Goal: Task Accomplishment & Management: Manage account settings

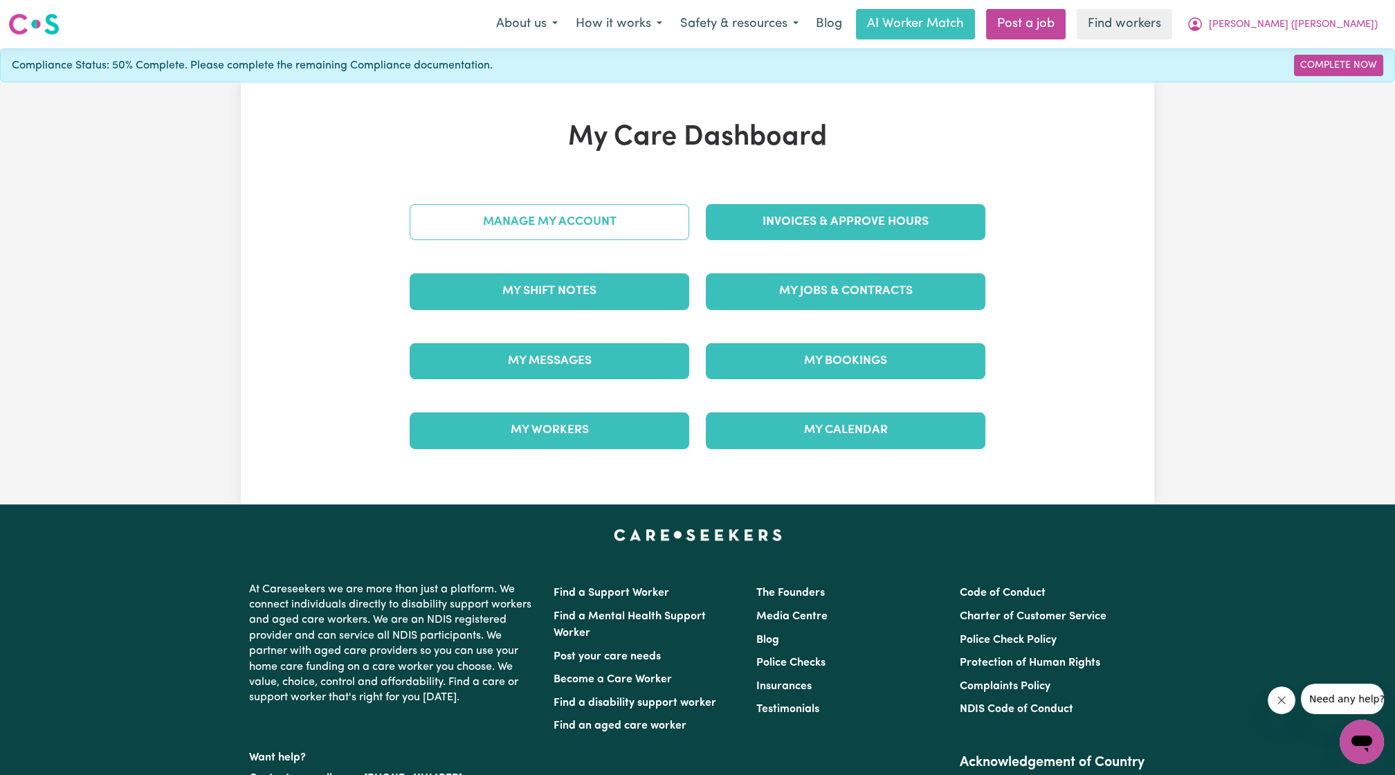
click at [578, 203] on div "Manage My Account" at bounding box center [549, 221] width 296 height 69
click at [576, 228] on link "Manage My Account" at bounding box center [549, 222] width 279 height 36
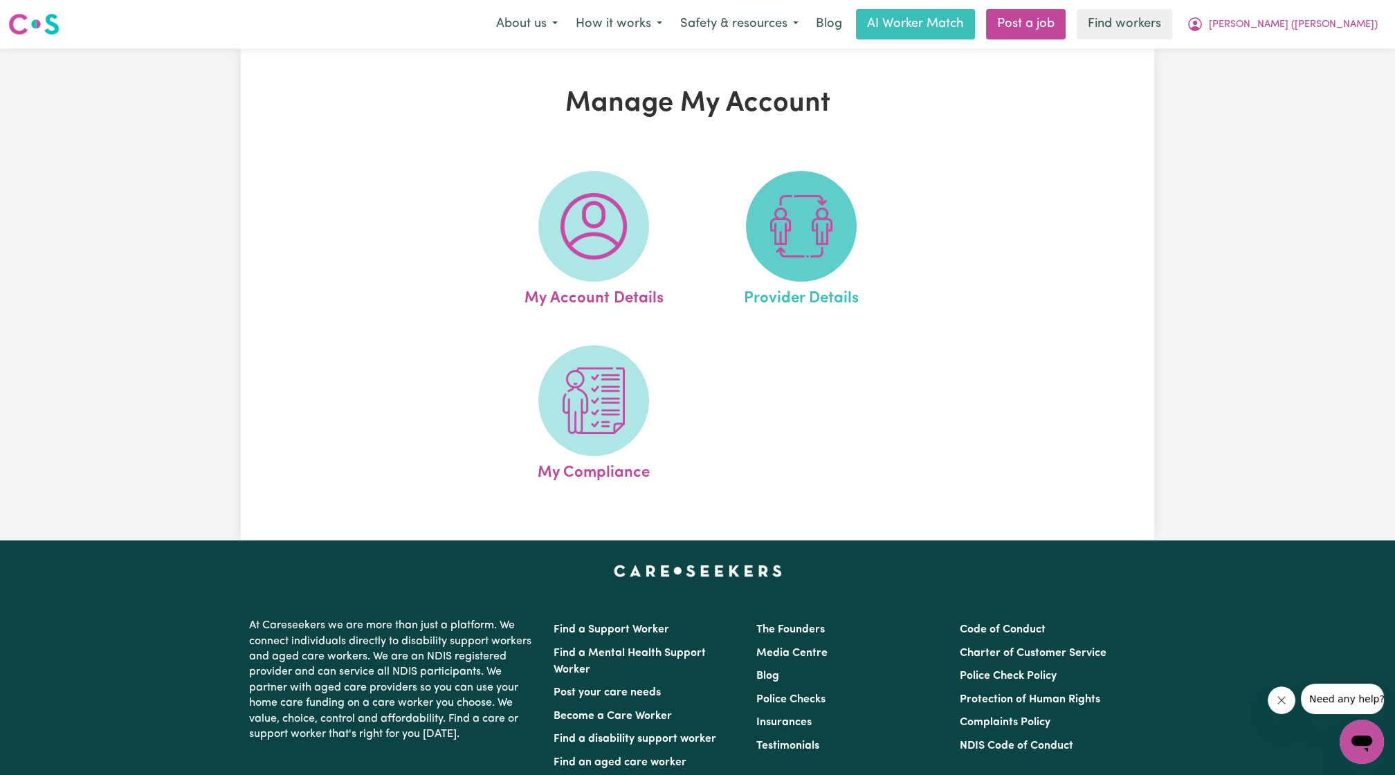
click at [806, 244] on img at bounding box center [801, 226] width 66 height 66
select select "NDIS_FUNDING_PLAN_MANAGED"
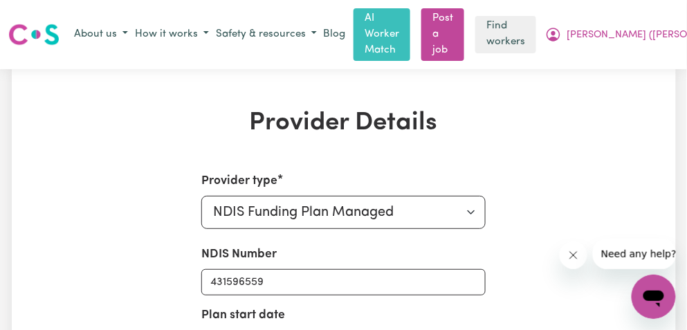
scroll to position [256, 0]
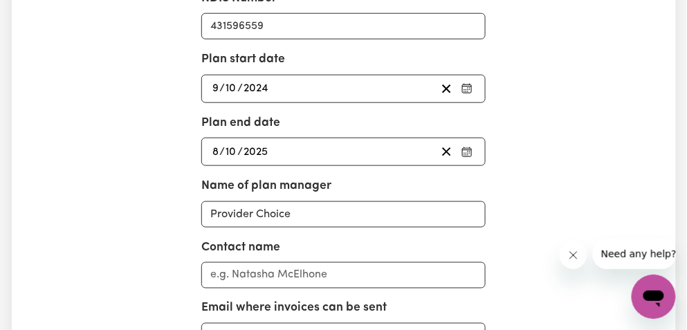
click at [376, 143] on div "2025-10-08 8 / 10 / 2025" at bounding box center [323, 152] width 226 height 19
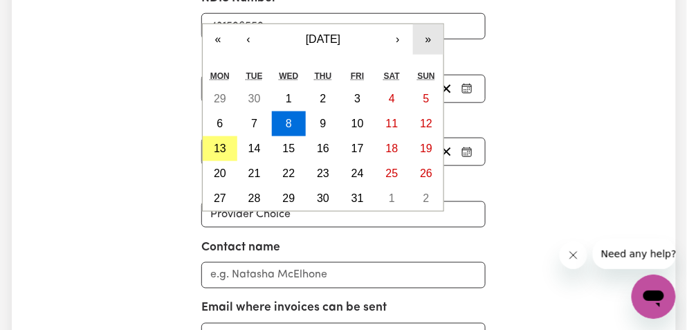
click at [423, 25] on button "»" at bounding box center [428, 39] width 30 height 30
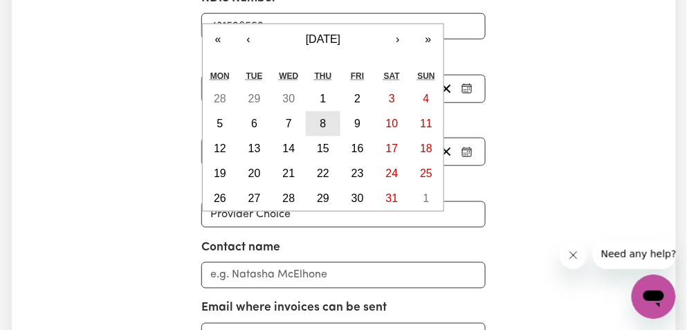
click at [329, 111] on button "8" at bounding box center [323, 123] width 35 height 25
type input "2026-10-08"
type input "2026"
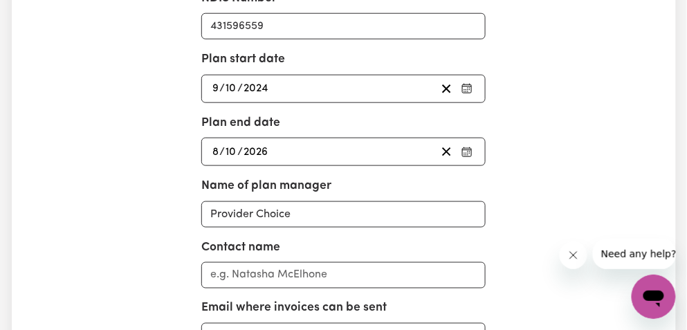
click at [614, 115] on div "Provider Details Provider type Select your provider type... Privately Aged Care…" at bounding box center [344, 200] width 664 height 697
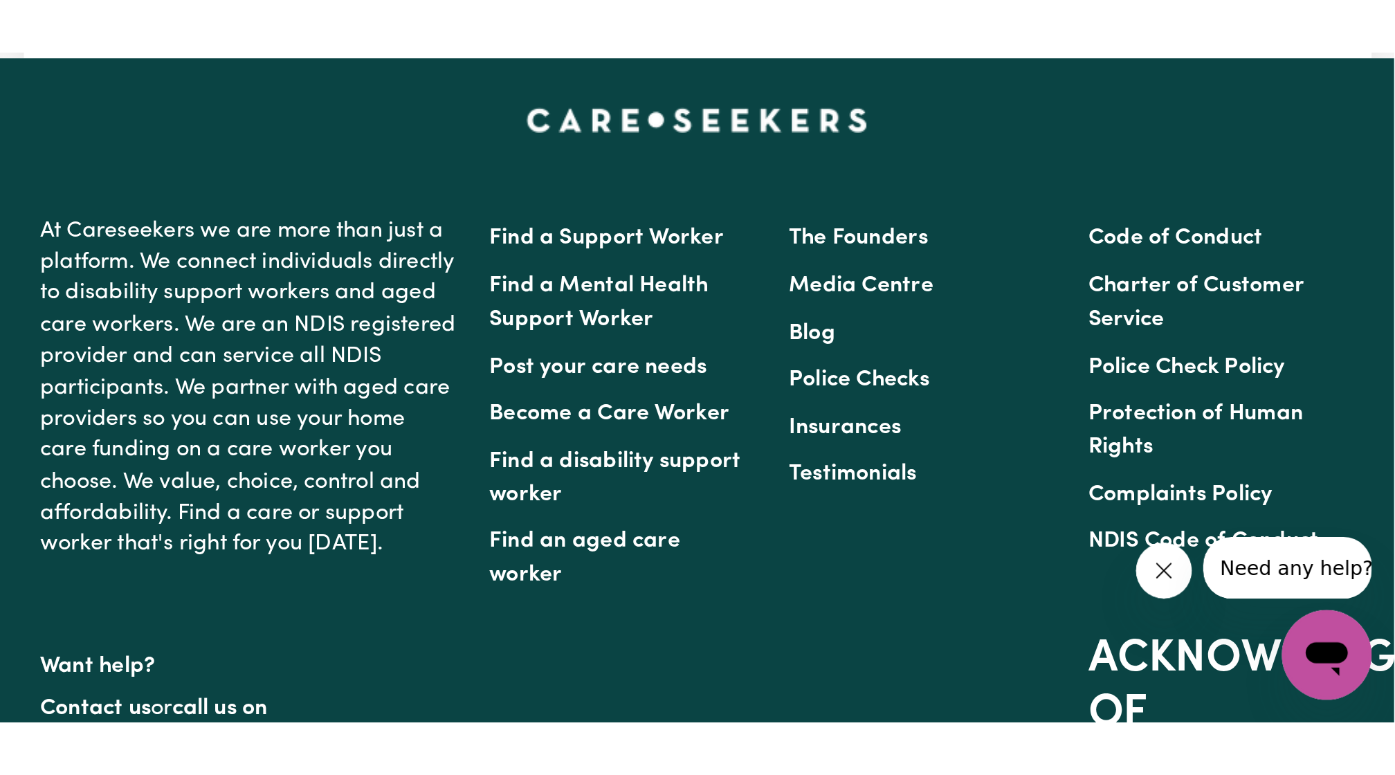
scroll to position [585, 0]
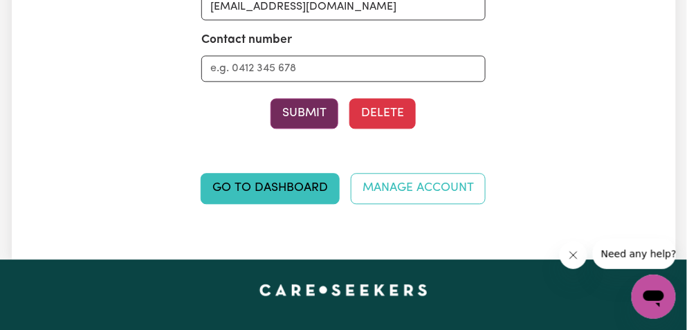
click at [327, 102] on button "Submit" at bounding box center [304, 113] width 68 height 30
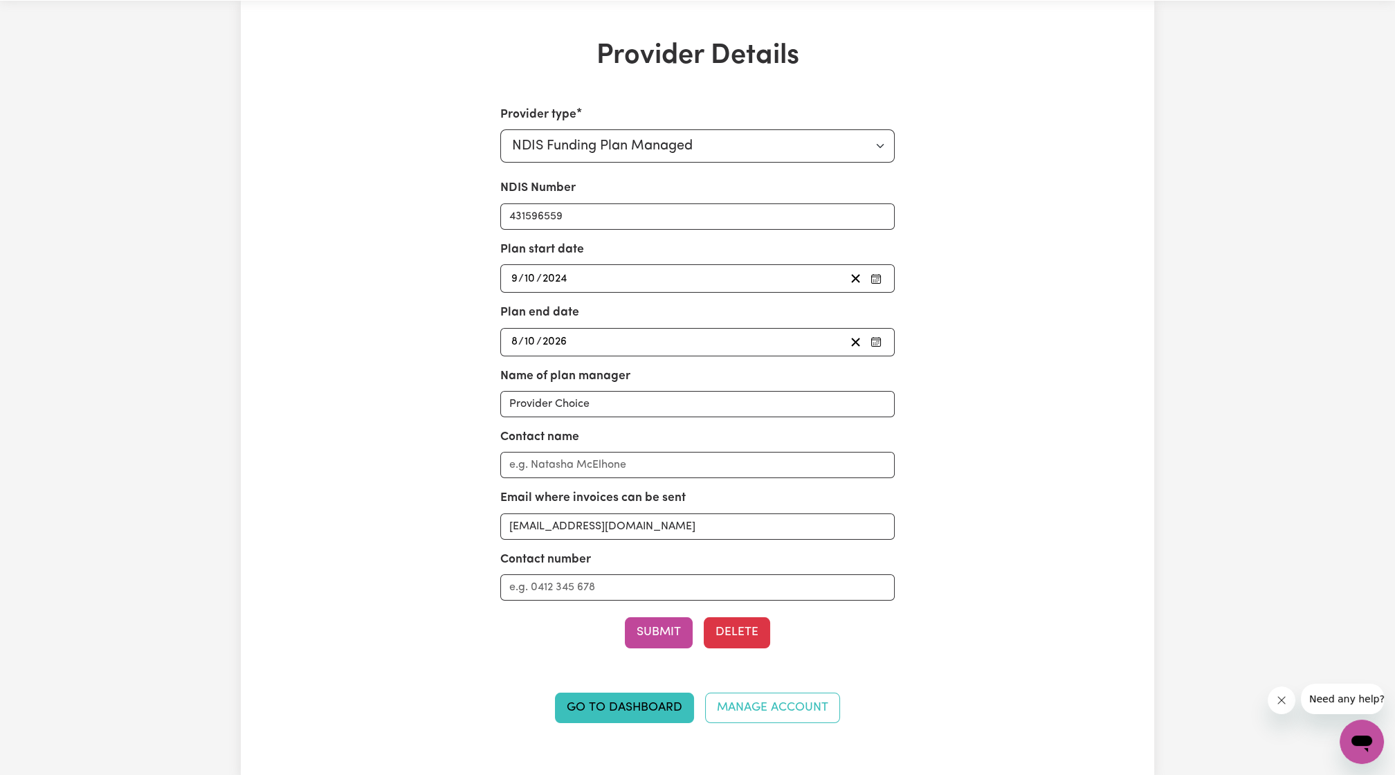
scroll to position [0, 0]
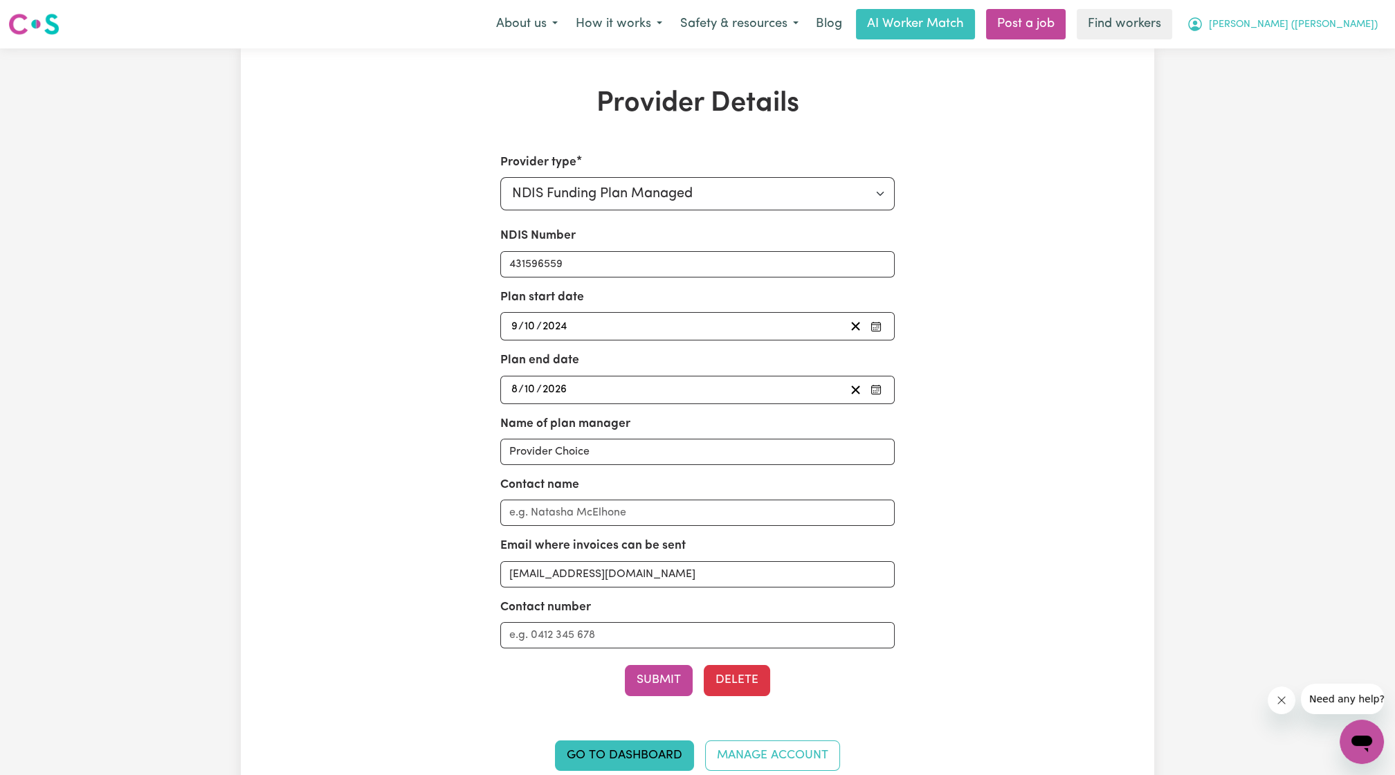
click at [1310, 27] on button "Virgilio (Victor)" at bounding box center [1281, 24] width 209 height 29
click at [1323, 76] on link "Logout" at bounding box center [1330, 79] width 109 height 26
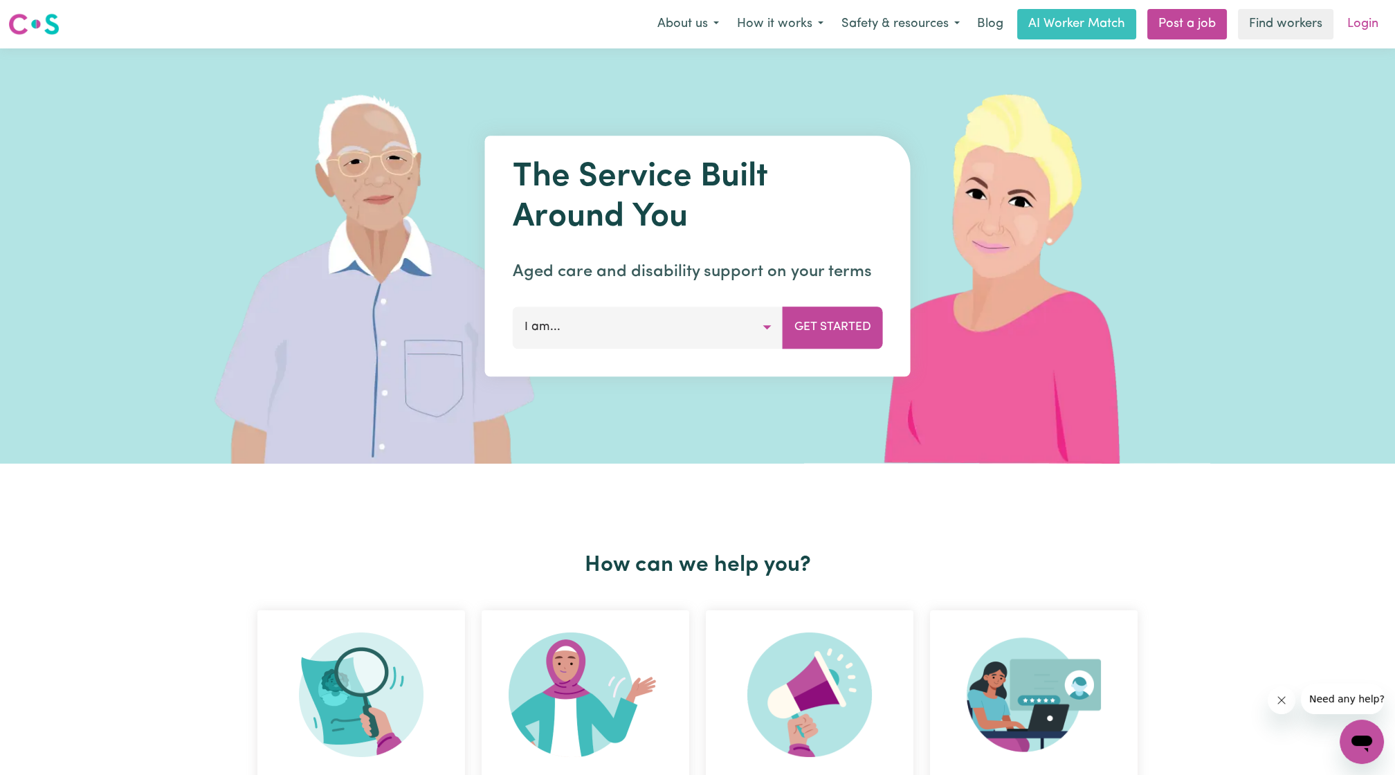
click at [1364, 19] on link "Login" at bounding box center [1363, 24] width 48 height 30
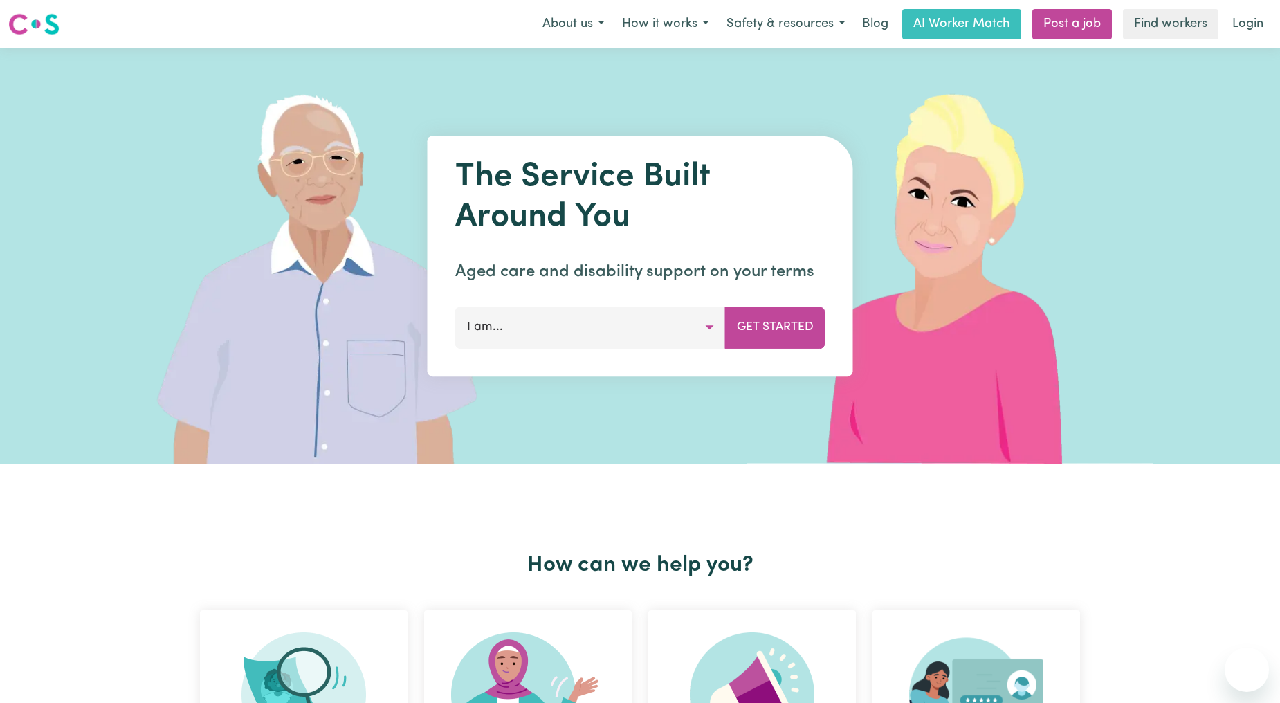
click at [1251, 26] on link "Login" at bounding box center [1248, 24] width 48 height 30
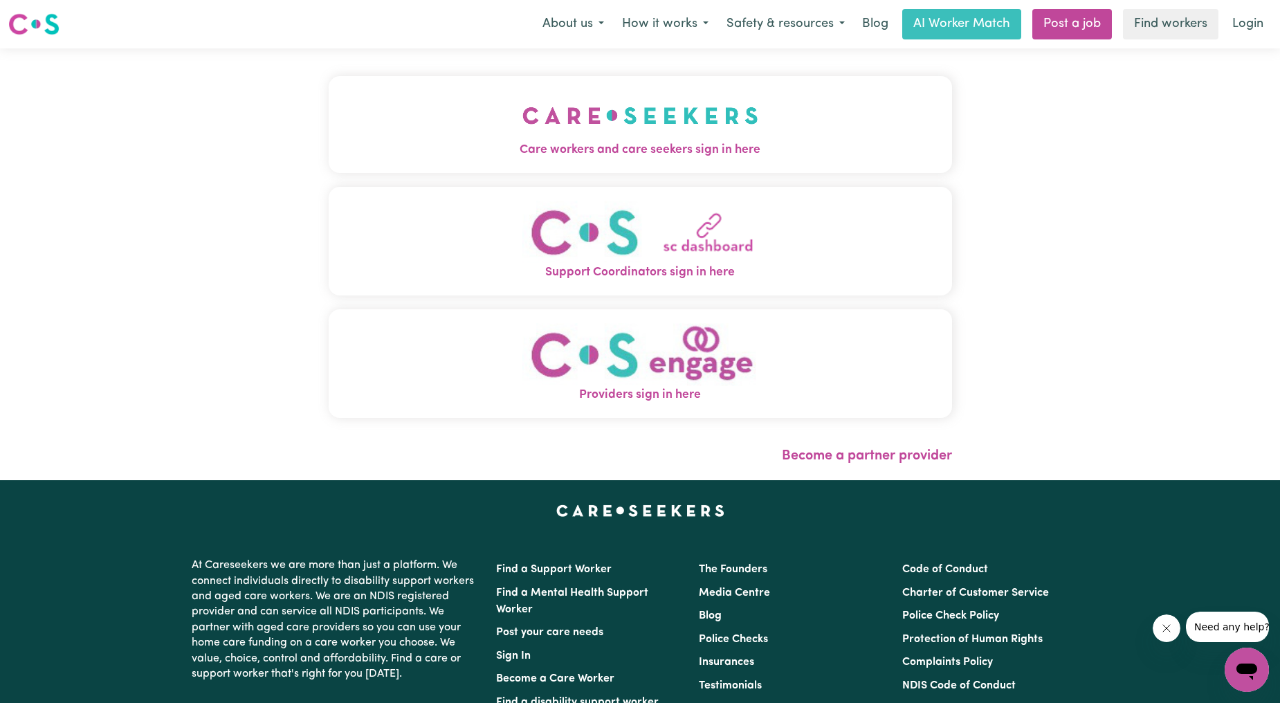
click at [704, 142] on span "Care workers and care seekers sign in here" at bounding box center [640, 150] width 623 height 18
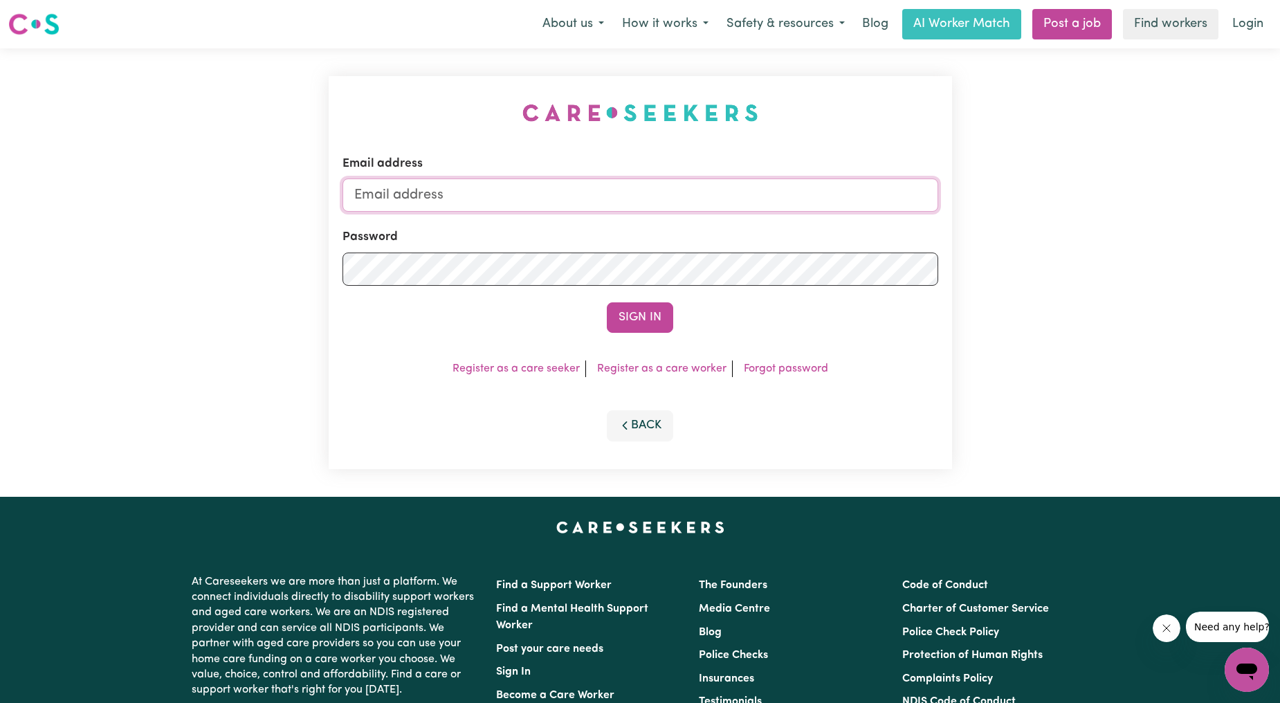
click at [415, 198] on input "Email address" at bounding box center [640, 194] width 596 height 33
drag, startPoint x: 426, startPoint y: 194, endPoint x: 801, endPoint y: 211, distance: 375.4
click at [815, 191] on input "[EMAIL_ADDRESS][PERSON_NAME][DOMAIN_NAME]" at bounding box center [640, 194] width 596 height 33
type input "superuser~[EMAIL_ADDRESS][DOMAIN_NAME]"
click at [631, 324] on button "Sign In" at bounding box center [640, 317] width 66 height 30
